Goal: Task Accomplishment & Management: Use online tool/utility

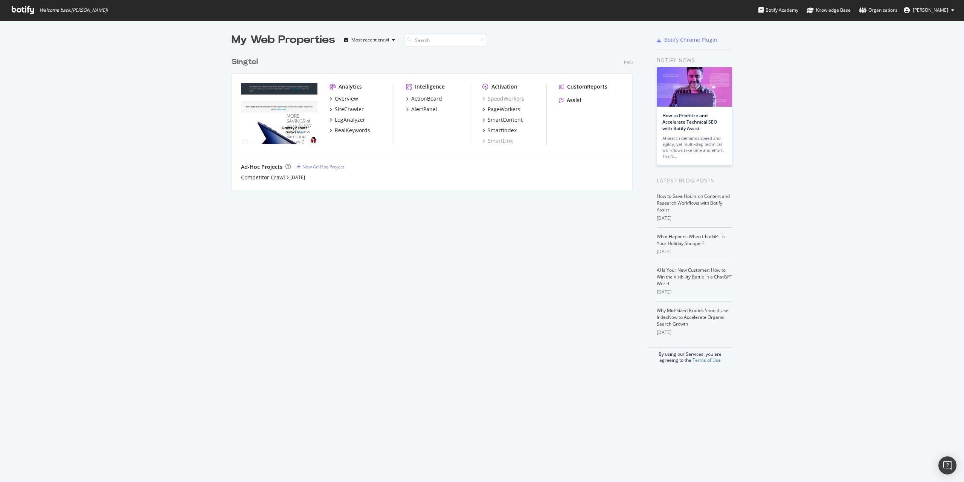
scroll to position [476, 952]
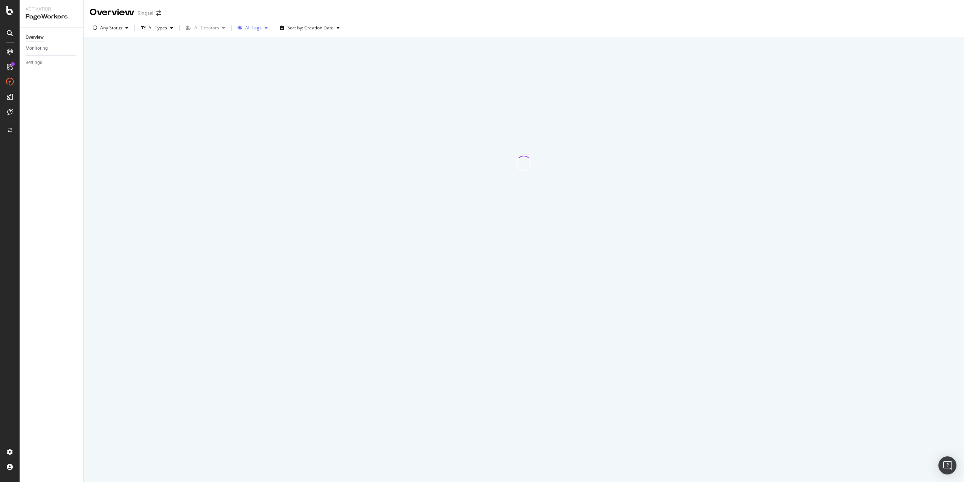
click at [262, 29] on div "button" at bounding box center [266, 28] width 9 height 5
click at [262, 32] on div "All Tags" at bounding box center [253, 27] width 36 height 11
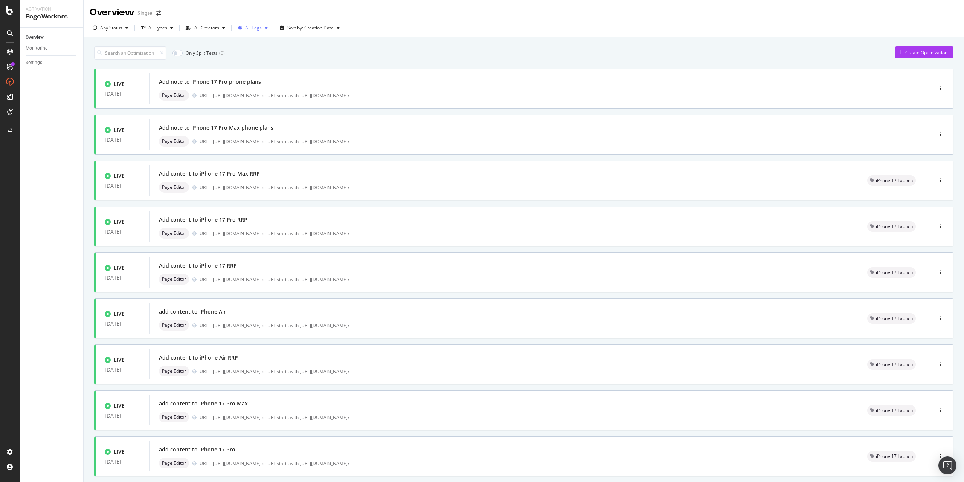
click at [249, 28] on div "All Tags" at bounding box center [253, 28] width 17 height 5
click at [254, 103] on div "iPhone 17 Launch" at bounding box center [266, 106] width 37 height 6
click at [381, 45] on div "Only Split Tests ( 0 ) Create Optimization LIVE 12 Sep. 2025 Add content to iPh…" at bounding box center [523, 293] width 859 height 501
click at [261, 175] on div "Add content to iPhone 17 RRP" at bounding box center [504, 173] width 690 height 11
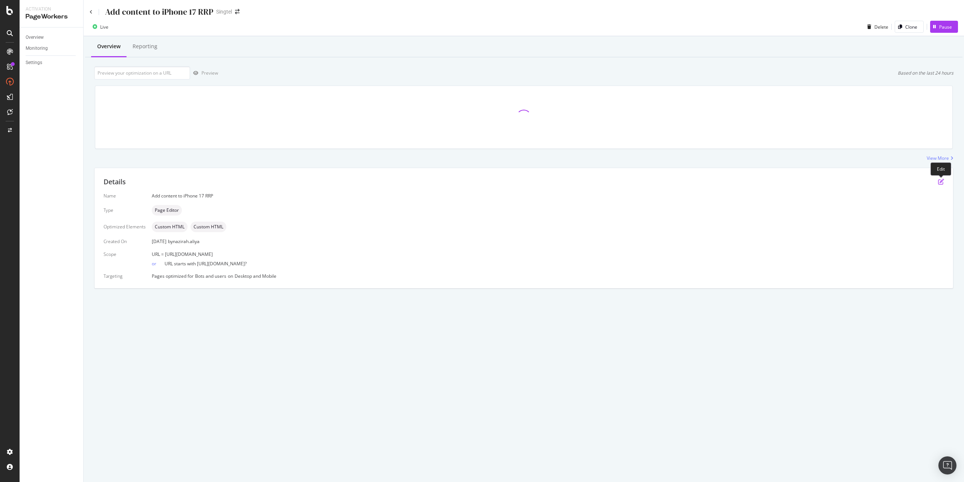
click at [941, 182] on icon "pen-to-square" at bounding box center [941, 181] width 6 height 6
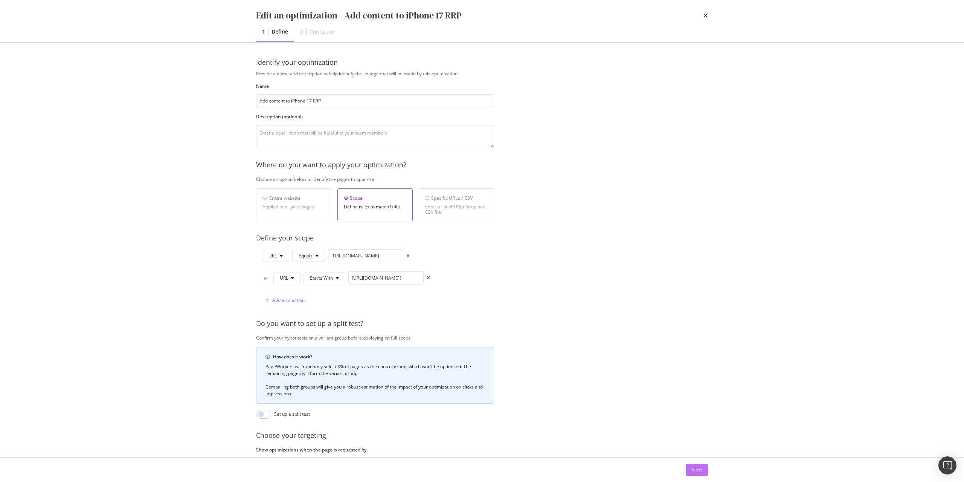
click at [707, 472] on button "Next" at bounding box center [697, 469] width 22 height 12
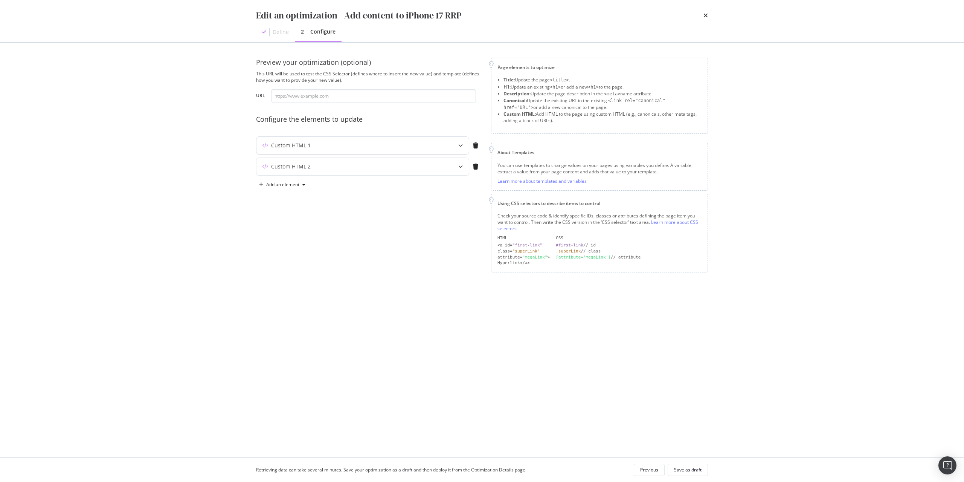
click at [412, 151] on div "Custom HTML 1" at bounding box center [362, 145] width 212 height 17
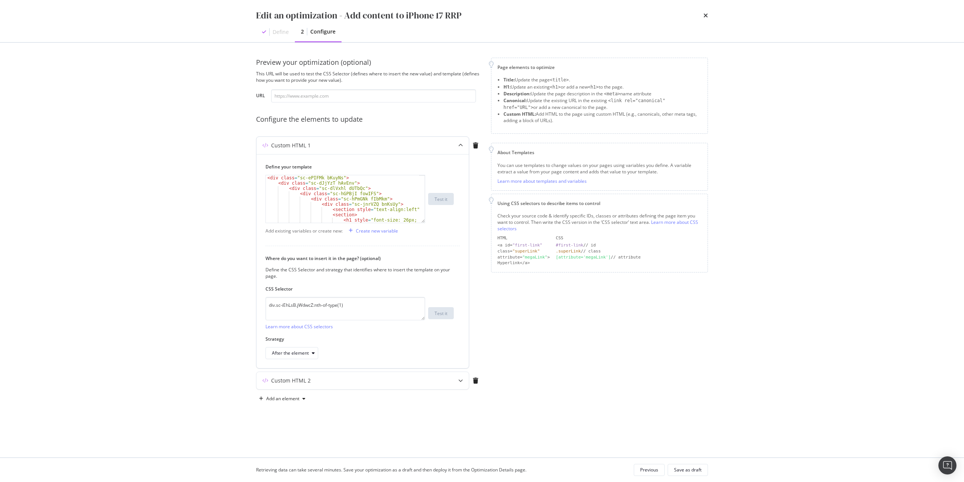
click at [411, 150] on div "Custom HTML 1" at bounding box center [362, 145] width 212 height 17
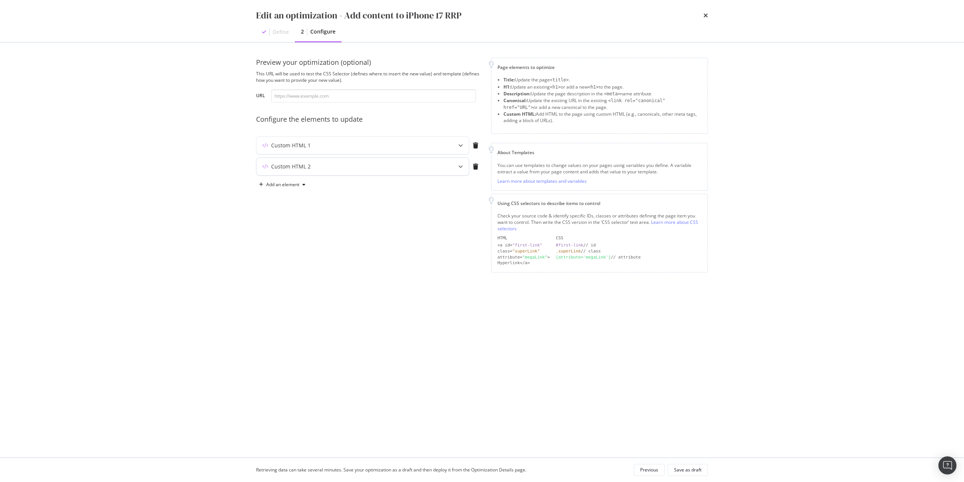
click at [405, 165] on div "Custom HTML 2" at bounding box center [347, 167] width 183 height 8
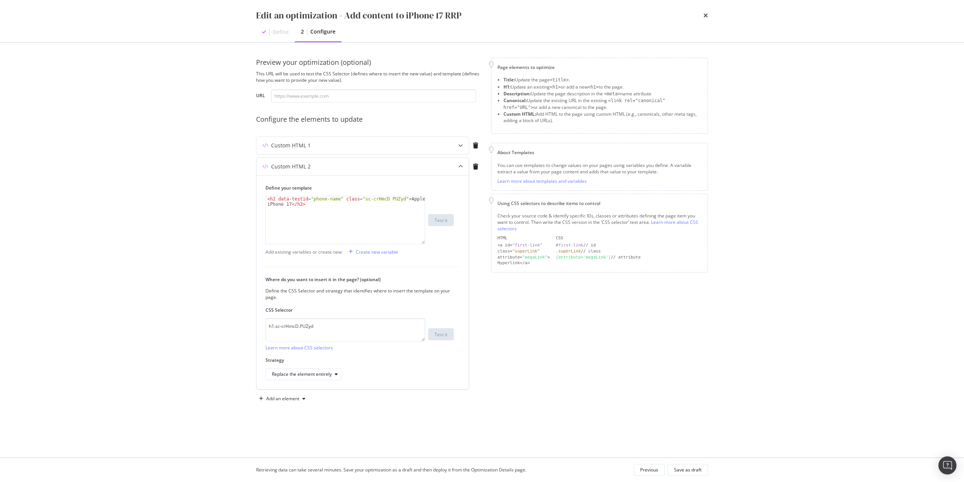
click at [344, 160] on div "Custom HTML 2" at bounding box center [362, 166] width 212 height 17
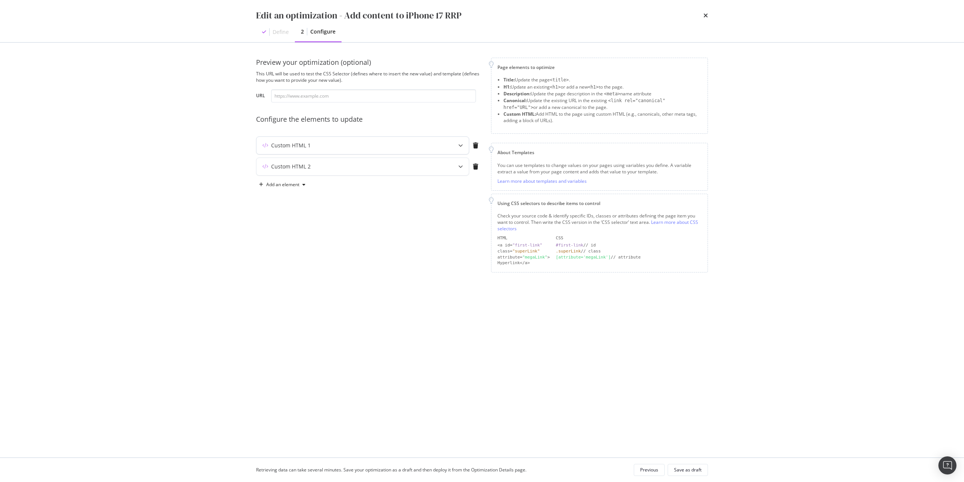
click at [345, 147] on div "Custom HTML 1" at bounding box center [347, 146] width 183 height 8
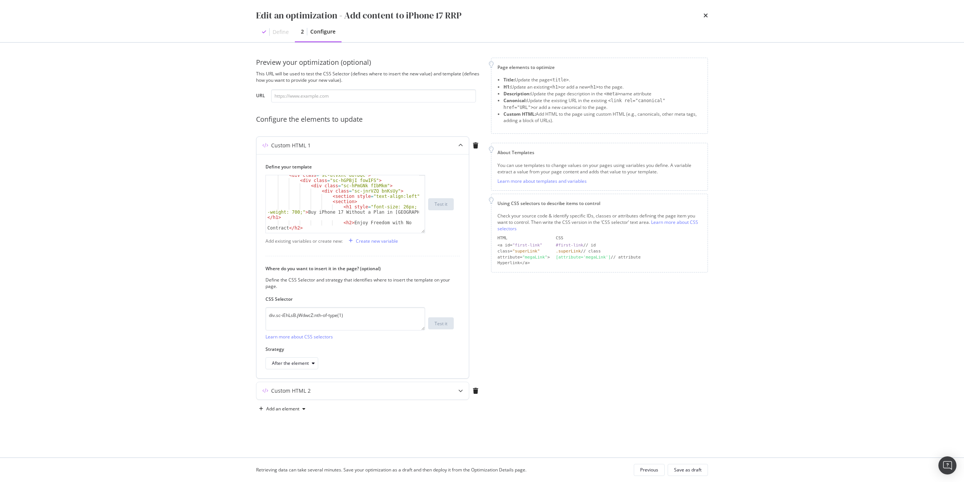
scroll to position [20, 0]
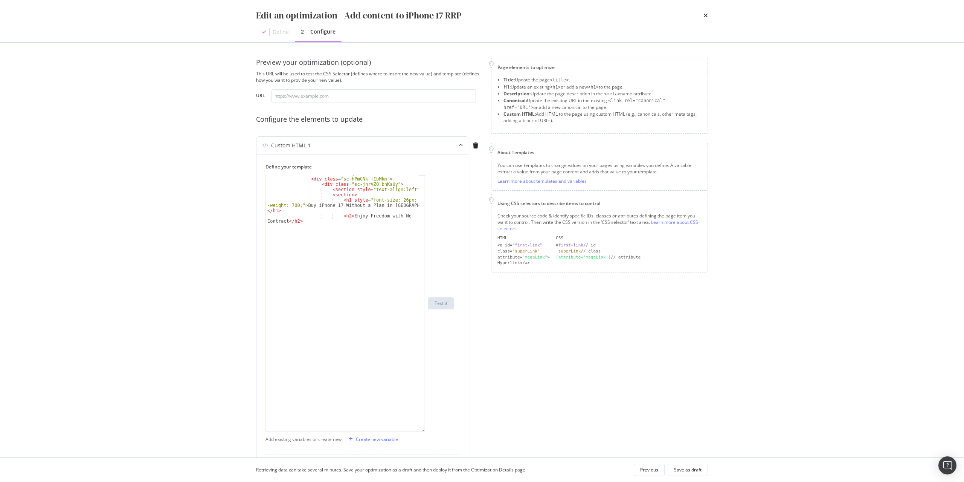
drag, startPoint x: 423, startPoint y: 221, endPoint x: 431, endPoint y: 431, distance: 209.9
click at [431, 431] on div "< div class = "sc-hGPBjI fowIFS" > < div class = "sc-hPmGNk fIbMkm" > < div cla…" at bounding box center [359, 303] width 188 height 256
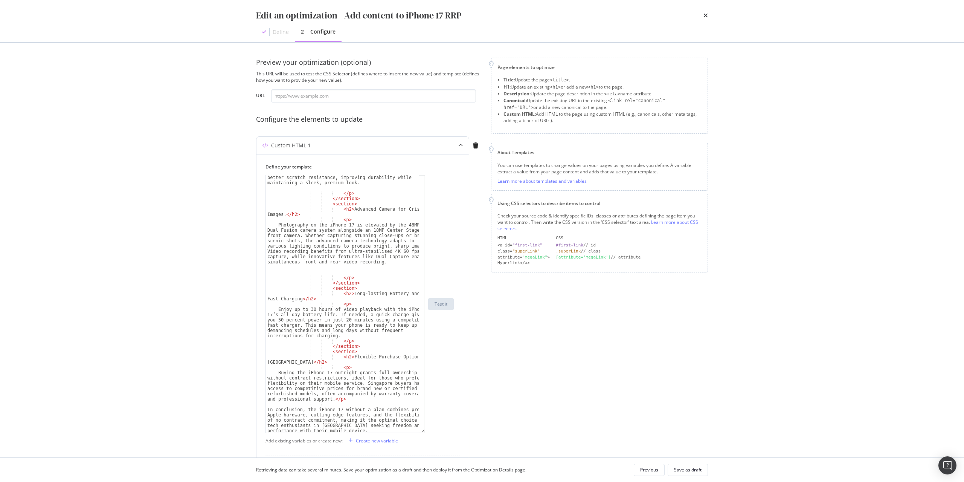
scroll to position [223, 0]
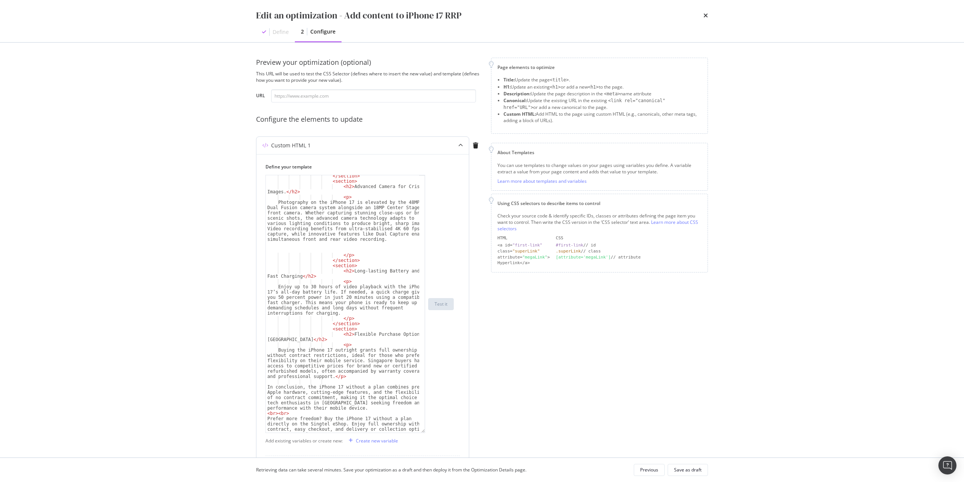
click at [338, 381] on div "</ section > < section > < h2 > Advanced Camera for Crisp Images. </ h2 > < p >…" at bounding box center [342, 314] width 153 height 283
type textarea "<br>"
click at [697, 472] on div "Save as draft" at bounding box center [687, 469] width 27 height 6
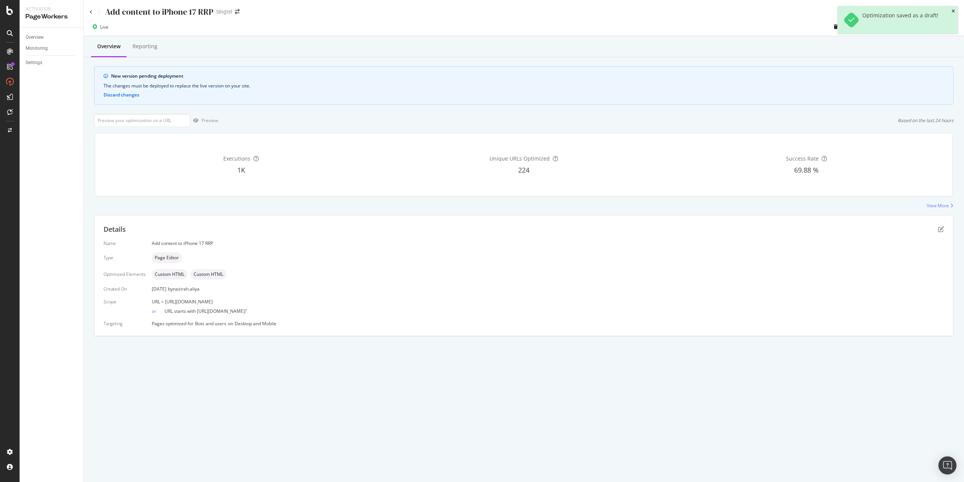
click at [953, 10] on icon "close toast" at bounding box center [952, 11] width 3 height 5
click at [928, 27] on div "Deploy to production" at bounding box center [930, 27] width 44 height 6
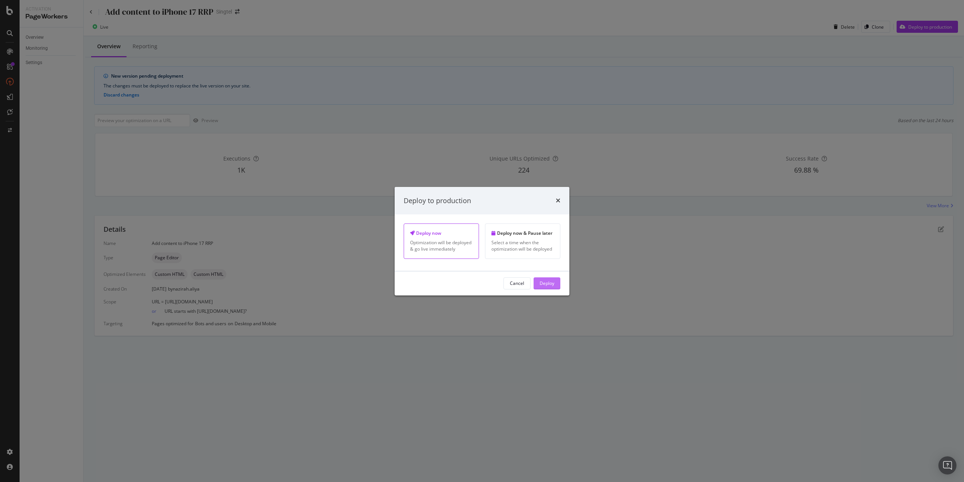
click at [542, 283] on div "Deploy" at bounding box center [546, 283] width 15 height 6
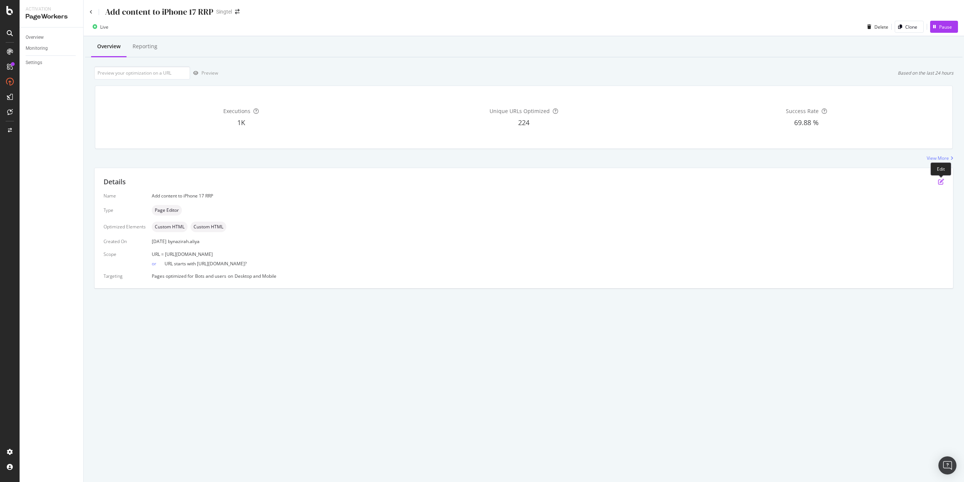
click at [938, 179] on icon "pen-to-square" at bounding box center [941, 181] width 6 height 6
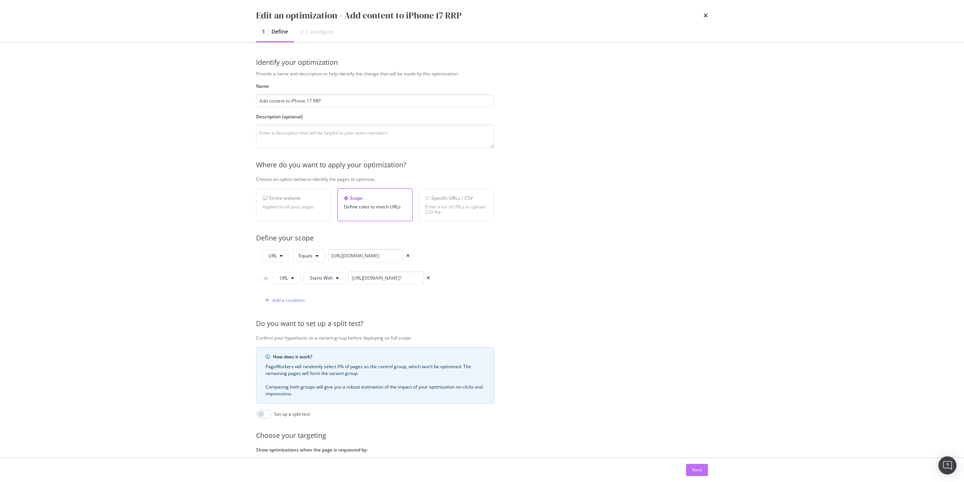
click at [696, 469] on div "Next" at bounding box center [697, 469] width 10 height 6
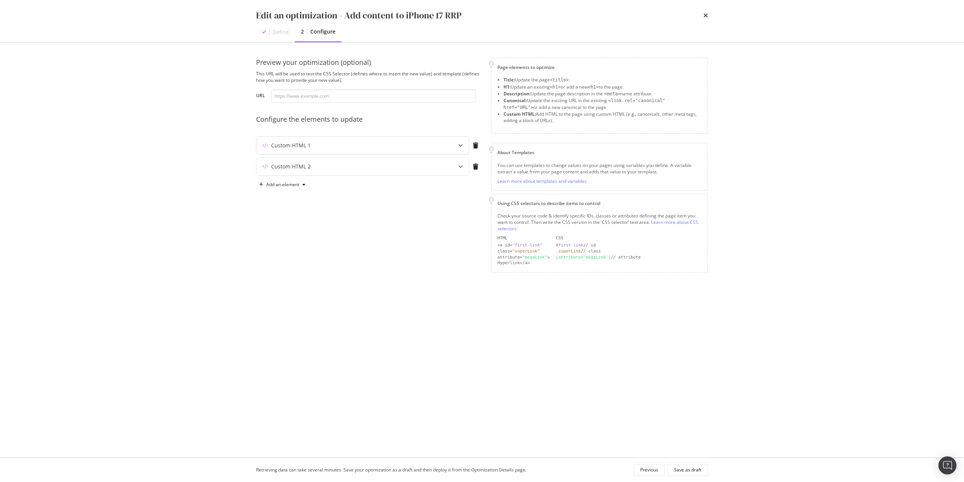
click at [422, 143] on div "Custom HTML 1" at bounding box center [347, 146] width 183 height 8
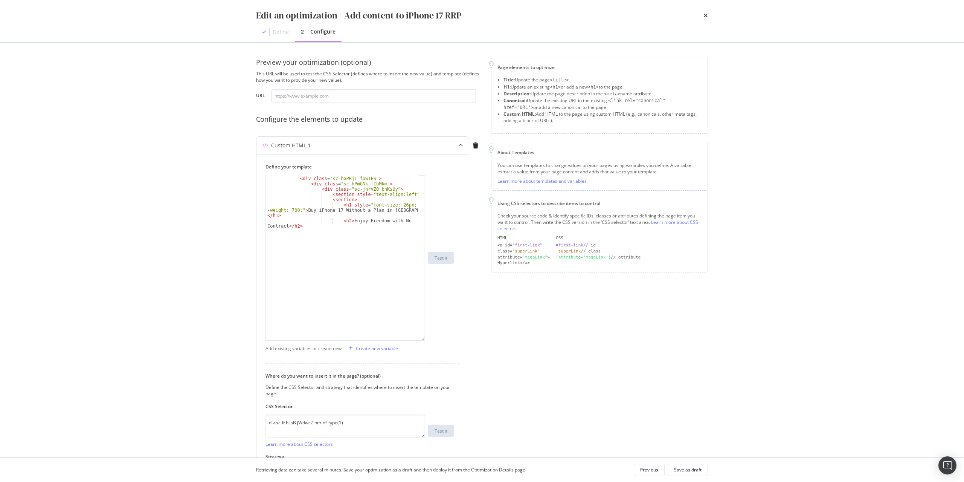
scroll to position [15, 0]
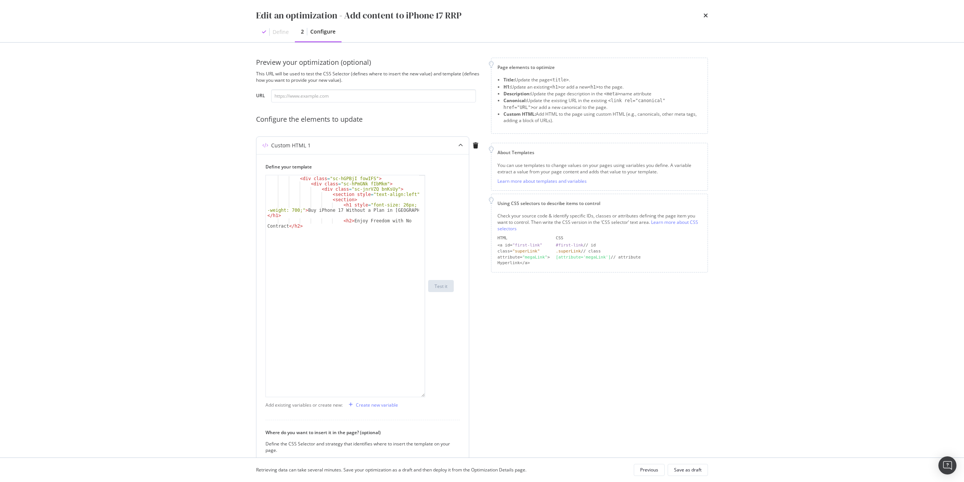
drag, startPoint x: 424, startPoint y: 222, endPoint x: 436, endPoint y: 404, distance: 181.9
click at [436, 397] on div "< div class = "sc-dlVxhl dUTbQc" > < div class = "sc-hGPBjI fowIFS" > < div cla…" at bounding box center [359, 286] width 188 height 222
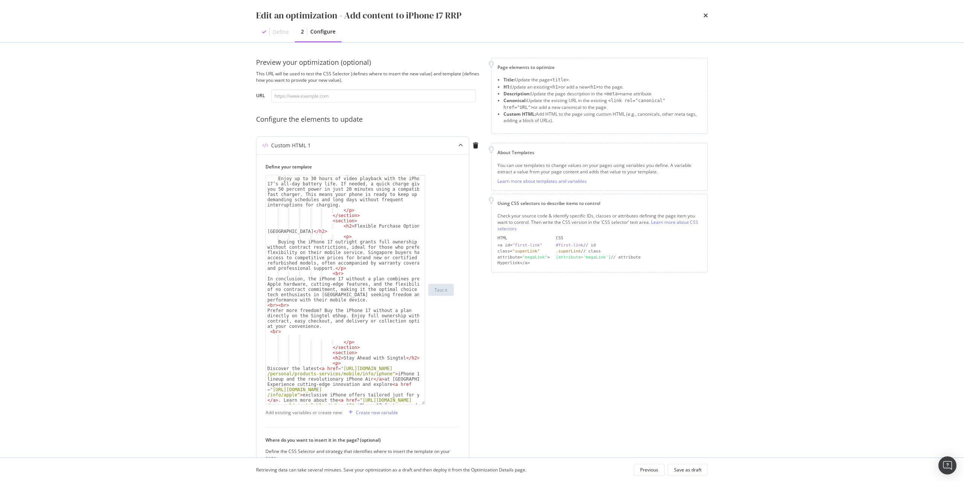
scroll to position [331, 0]
click at [340, 273] on div "< p > Enjoy up to 30 hours of video playback with the iPhone 17’s all-day batte…" at bounding box center [342, 314] width 153 height 287
type textarea "<br><br>"
click at [698, 472] on div "Save as draft" at bounding box center [687, 469] width 27 height 6
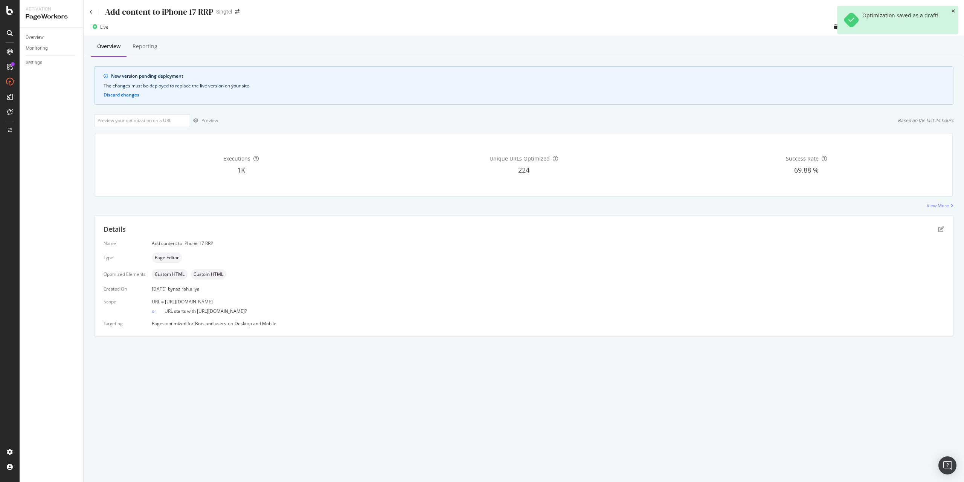
click at [954, 11] on icon "close toast" at bounding box center [952, 11] width 3 height 5
click at [935, 23] on div "Deploy to production" at bounding box center [923, 26] width 55 height 11
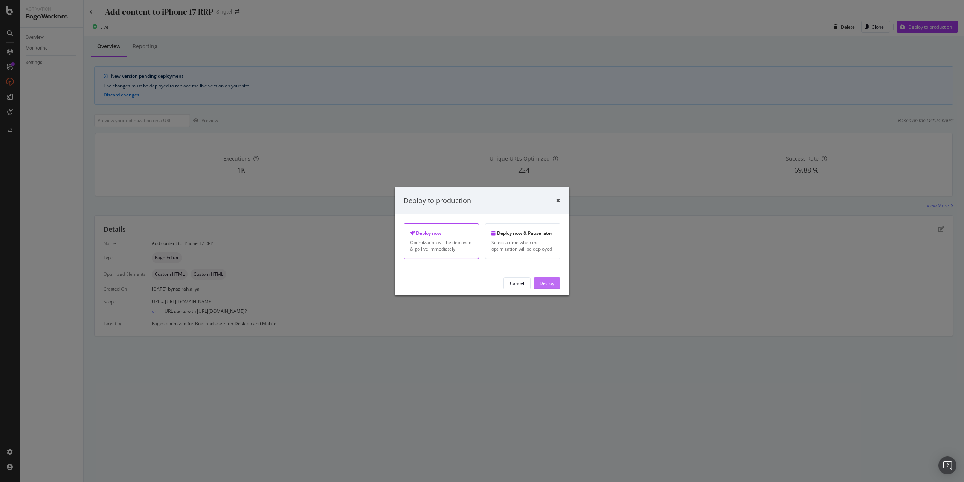
click at [543, 283] on div "Deploy" at bounding box center [546, 283] width 15 height 6
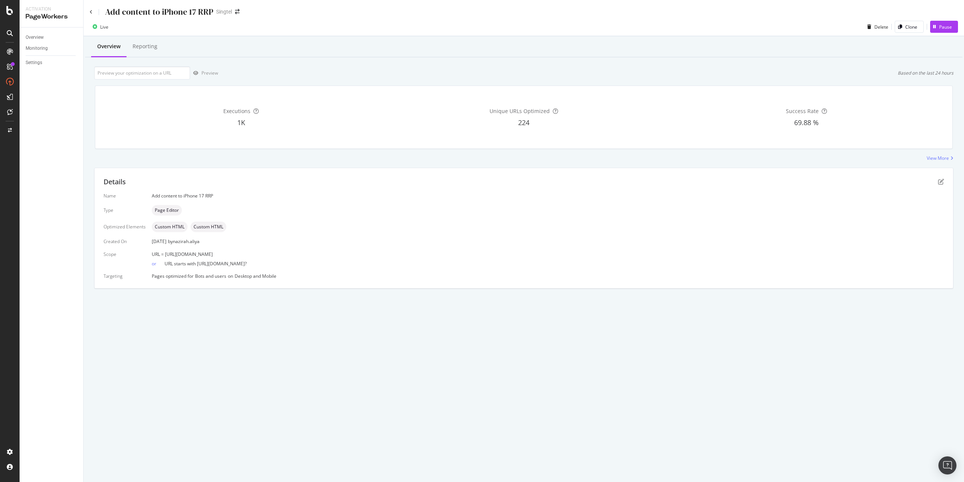
drag, startPoint x: 164, startPoint y: 254, endPoint x: 342, endPoint y: 252, distance: 178.5
click at [342, 252] on div "URL = https://shop.singtel.com/accessories/rrp-products/apple-iphone-17" at bounding box center [548, 254] width 792 height 6
copy span "https://shop.singtel.com/accessories/rrp-products/apple-iphone-17"
click at [172, 69] on input "url" at bounding box center [142, 72] width 96 height 13
paste input "https://shop.singtel.com/accessories/rrp-products/apple-iphone-17"
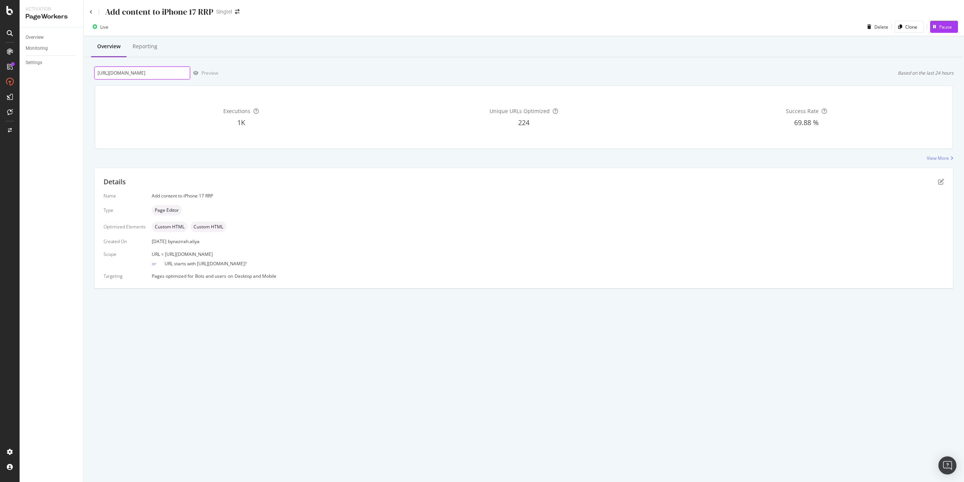
scroll to position [0, 52]
type input "https://shop.singtel.com/accessories/rrp-products/apple-iphone-17"
click at [205, 73] on div "Preview" at bounding box center [209, 73] width 17 height 6
click at [941, 183] on icon "pen-to-square" at bounding box center [941, 181] width 6 height 6
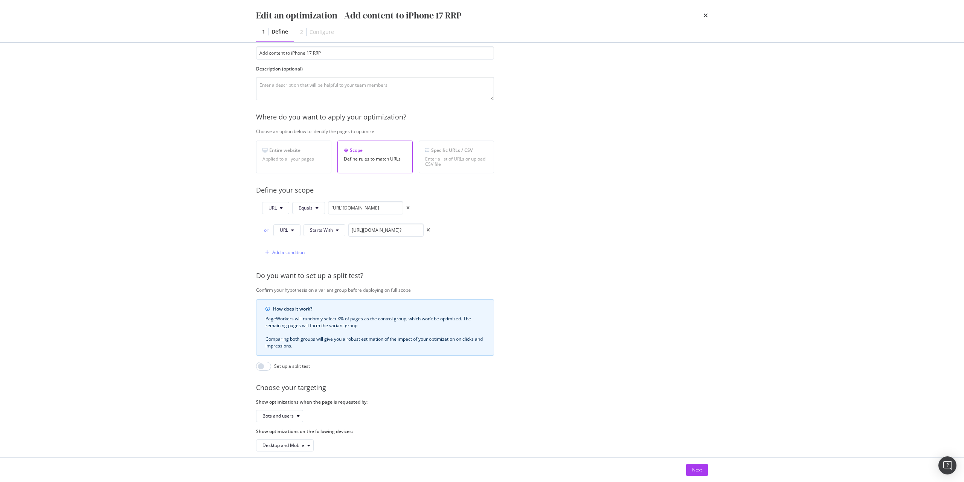
scroll to position [62, 0]
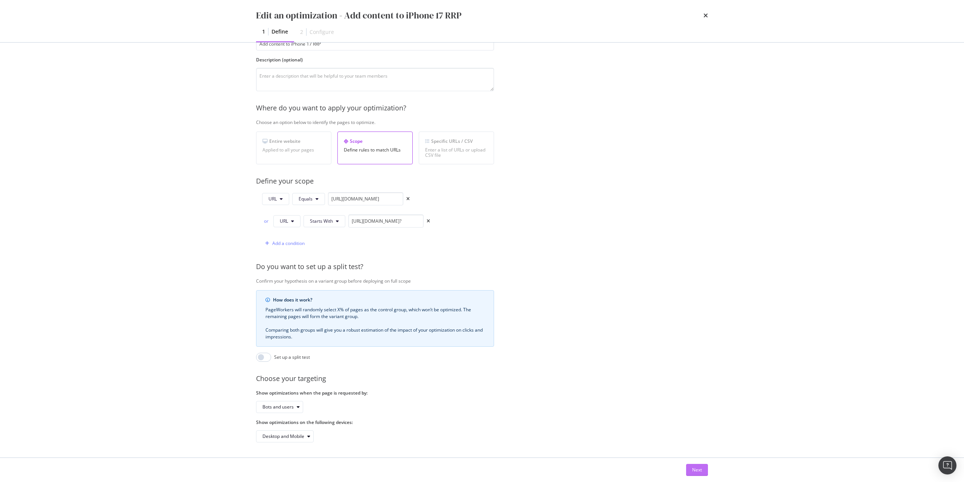
click at [702, 469] on button "Next" at bounding box center [697, 469] width 22 height 12
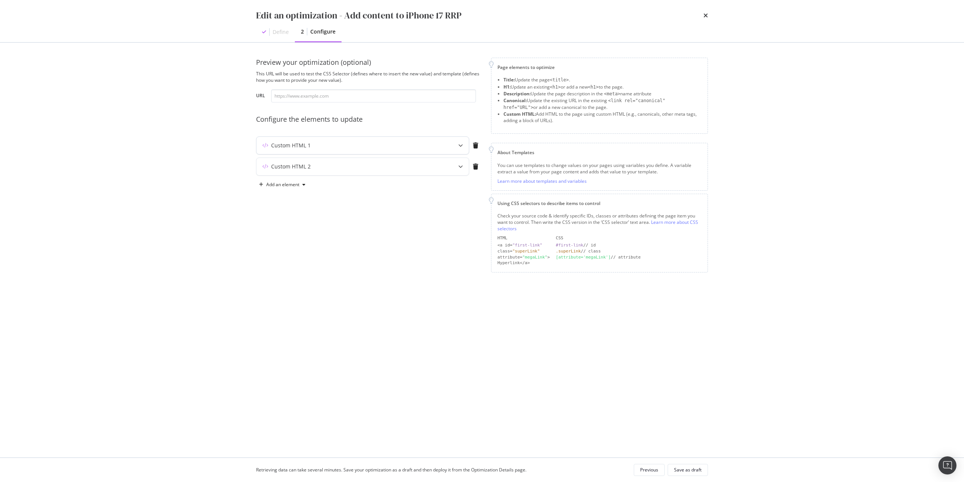
click at [453, 152] on div "modal" at bounding box center [460, 145] width 17 height 17
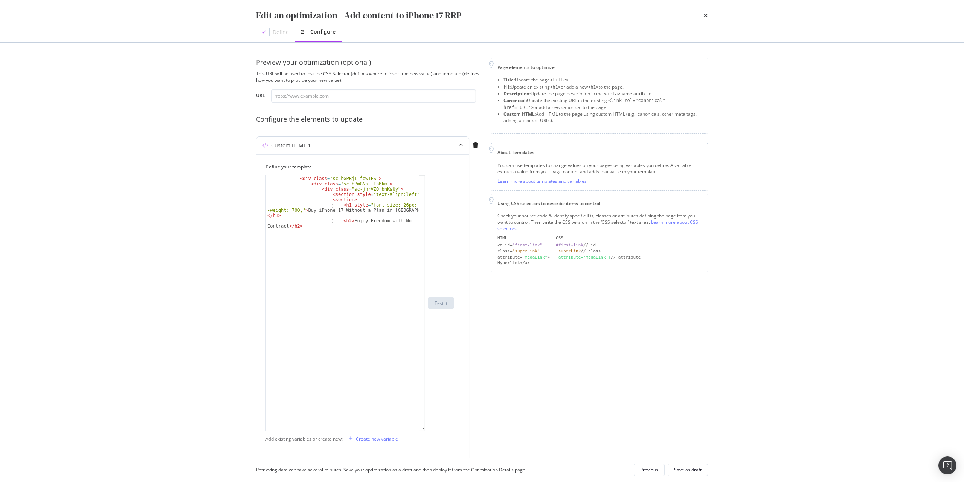
drag, startPoint x: 422, startPoint y: 222, endPoint x: 416, endPoint y: 430, distance: 207.9
click at [416, 430] on div "< div class = "sc-dlVxhl dUTbQc" > < div class = "sc-hGPBjI fowIFS" > < div cla…" at bounding box center [345, 303] width 160 height 256
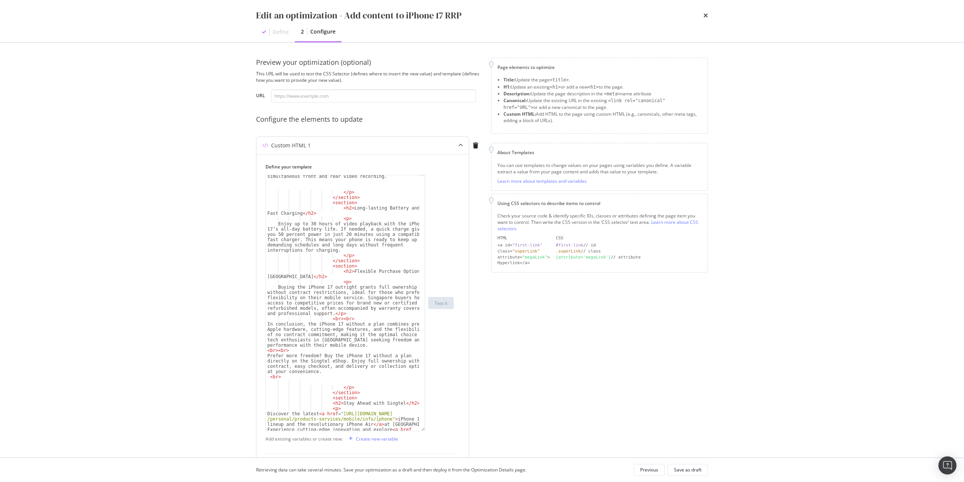
scroll to position [264, 0]
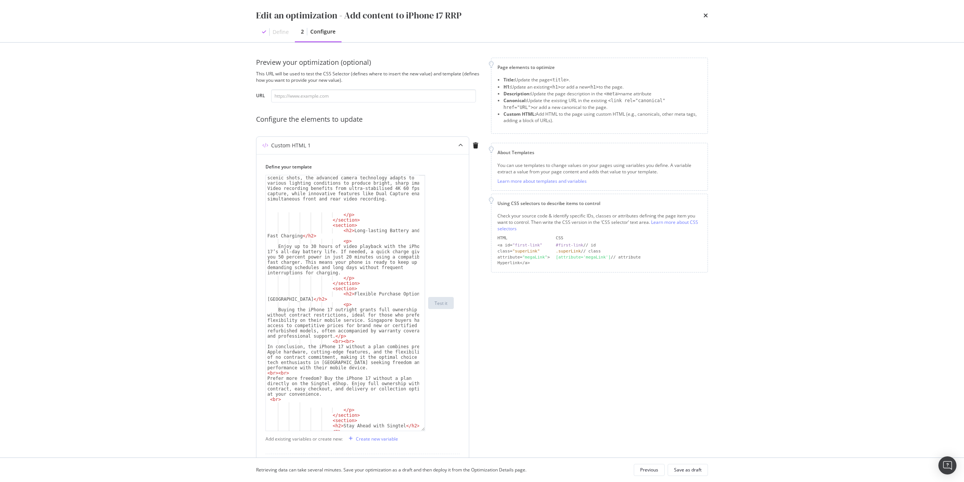
click at [348, 341] on div "Photography on the iPhone 17 is elevated by the 48MP Dual Fusion camera system …" at bounding box center [342, 334] width 153 height 350
type textarea "<br>"
click at [690, 465] on div "Save as draft" at bounding box center [687, 469] width 27 height 11
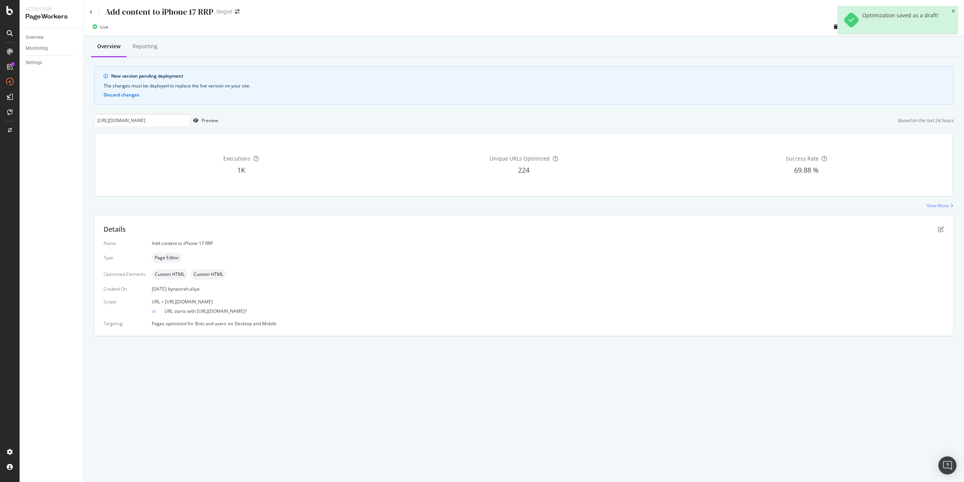
drag, startPoint x: 163, startPoint y: 302, endPoint x: 340, endPoint y: 299, distance: 177.0
click at [340, 299] on div "URL = https://shop.singtel.com/accessories/rrp-products/apple-iphone-17" at bounding box center [548, 301] width 792 height 6
copy span "https://shop.singtel.com/accessories/rrp-products/apple-iphone-17"
click at [210, 120] on div "Preview" at bounding box center [209, 120] width 17 height 6
click at [945, 228] on div "Details Name Add content to iPhone 17 RRP Type Page Editor Optimized Elements C…" at bounding box center [523, 275] width 858 height 120
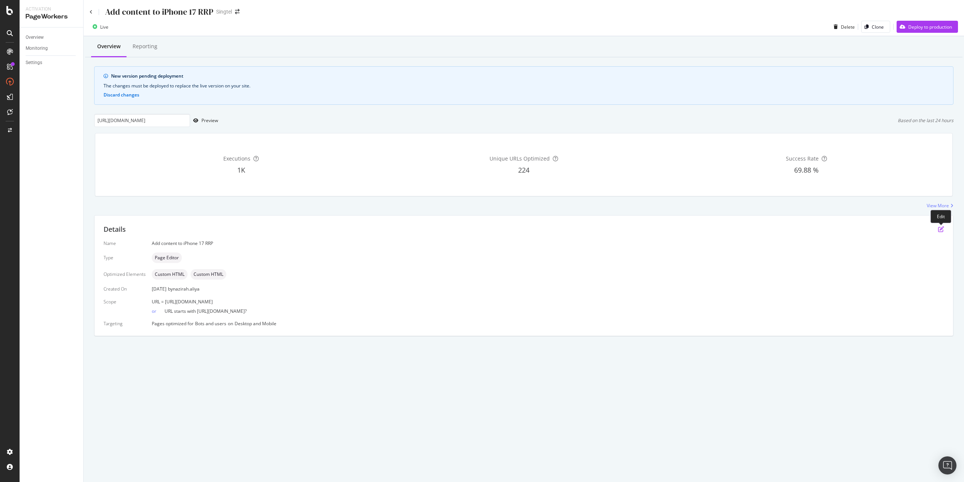
click at [941, 229] on icon "pen-to-square" at bounding box center [941, 229] width 6 height 6
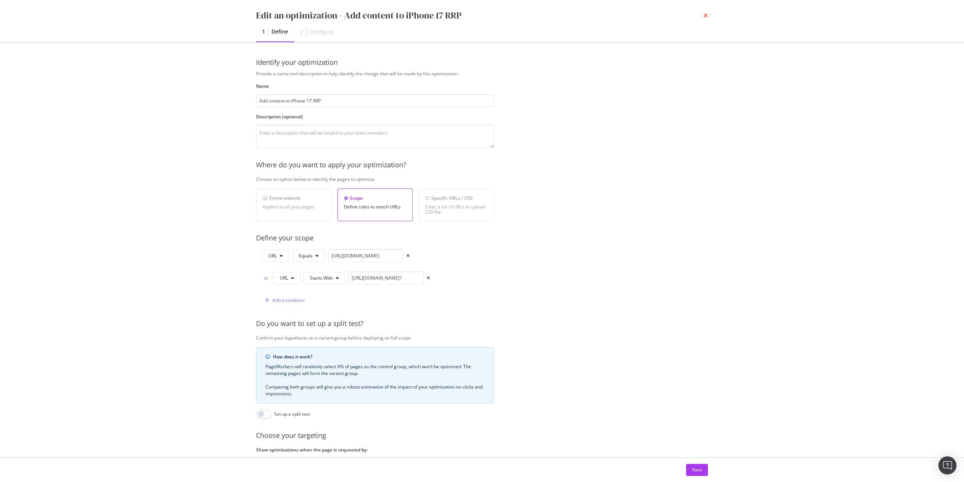
click at [706, 15] on icon "times" at bounding box center [705, 15] width 5 height 6
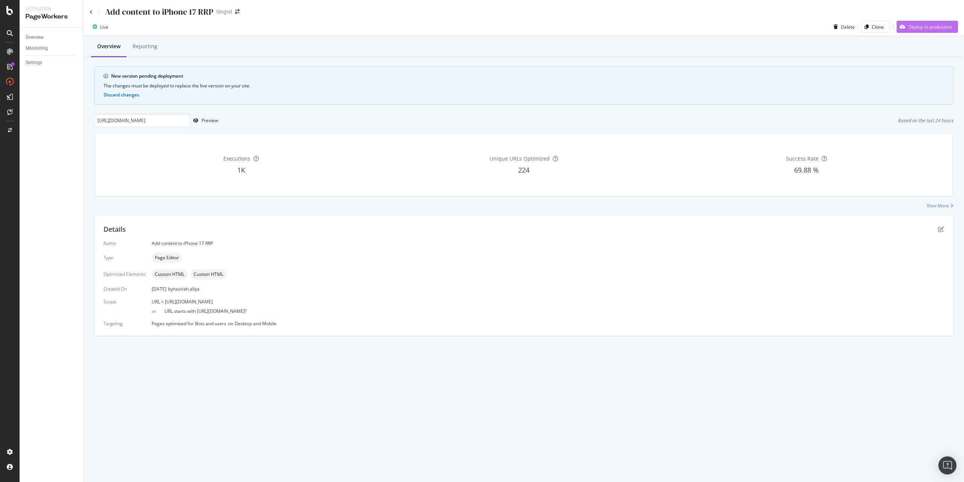
click at [908, 29] on div "Deploy to production" at bounding box center [930, 27] width 44 height 6
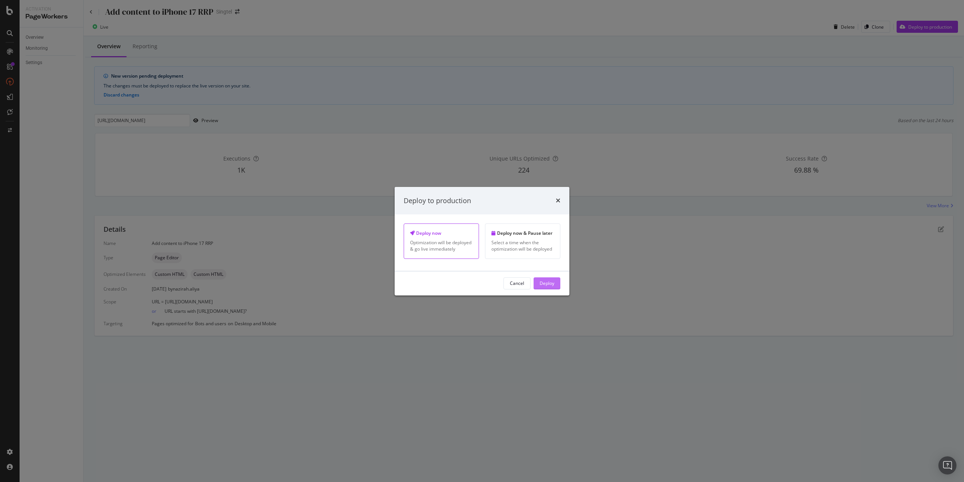
click at [542, 281] on div "Deploy" at bounding box center [546, 283] width 15 height 6
